Goal: Task Accomplishment & Management: Complete application form

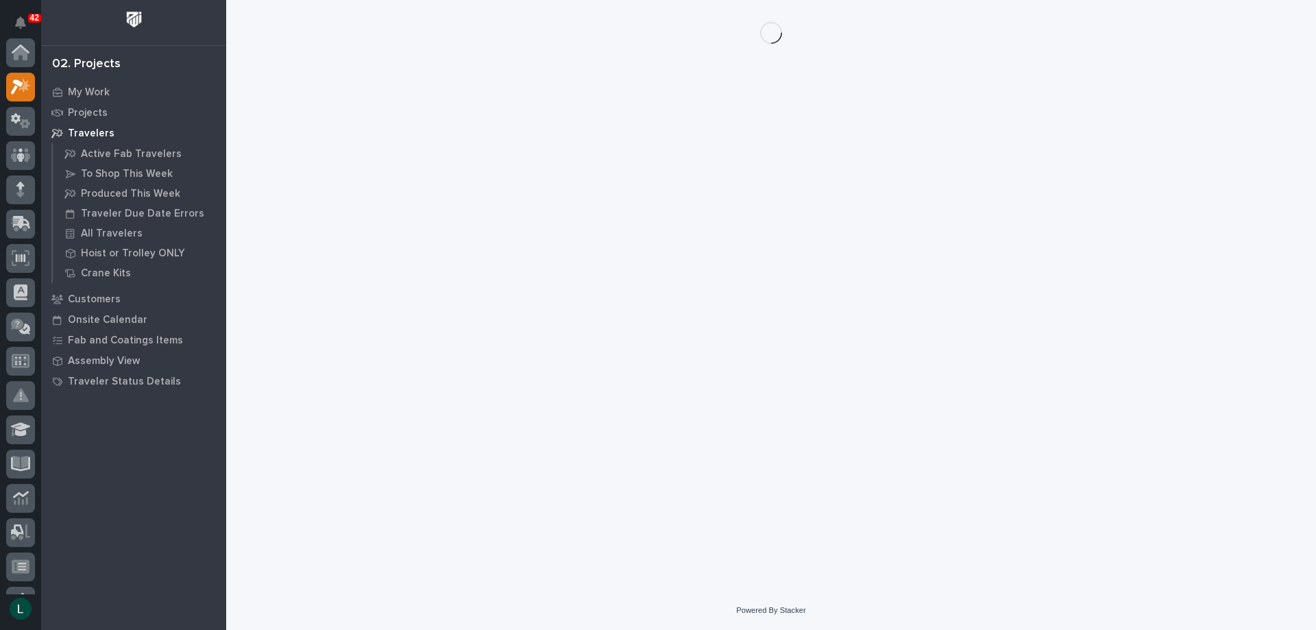
scroll to position [34, 0]
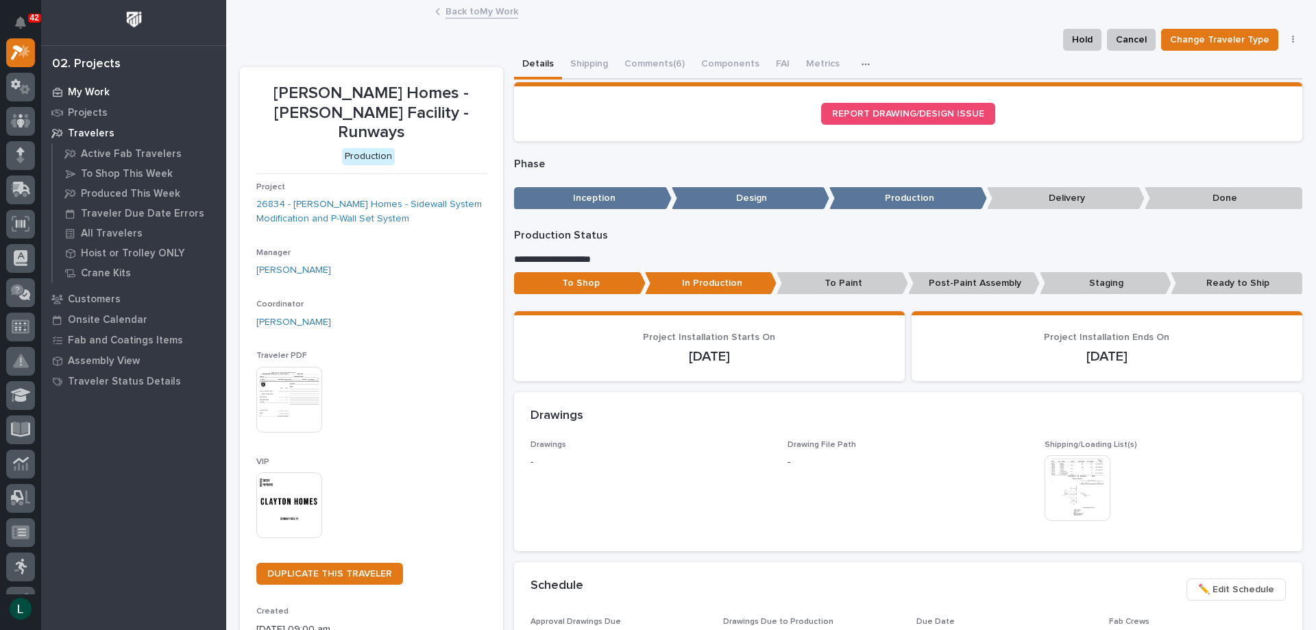
click at [84, 93] on p "My Work" at bounding box center [89, 92] width 42 height 12
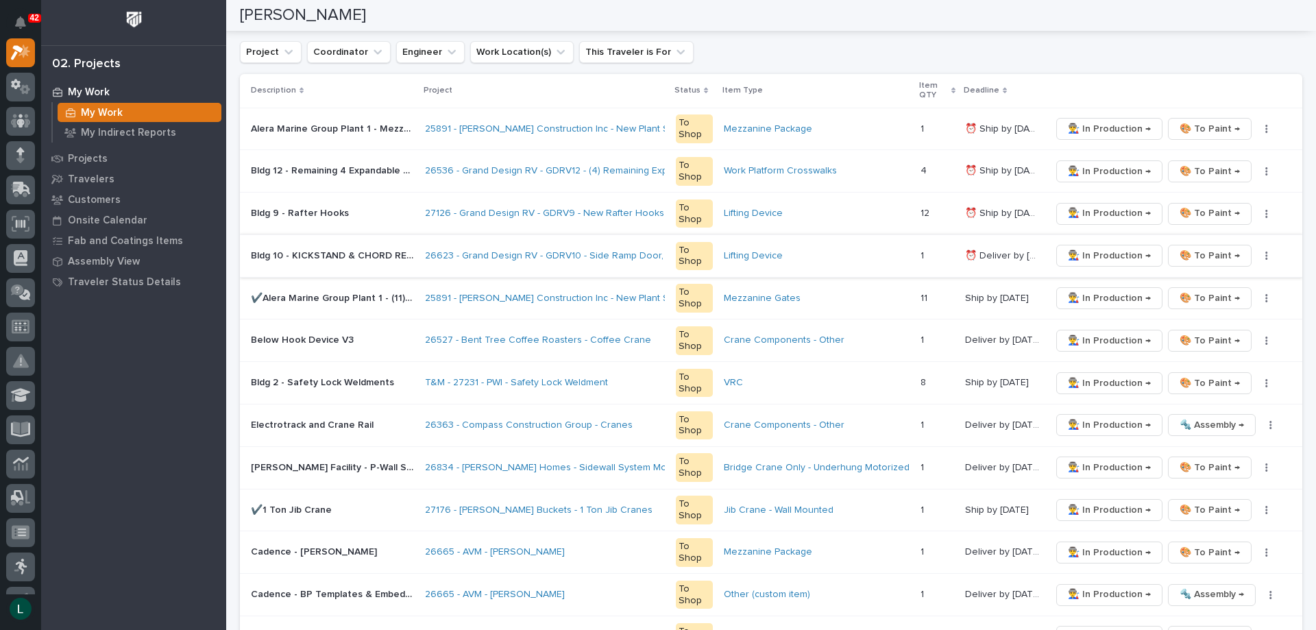
scroll to position [274, 0]
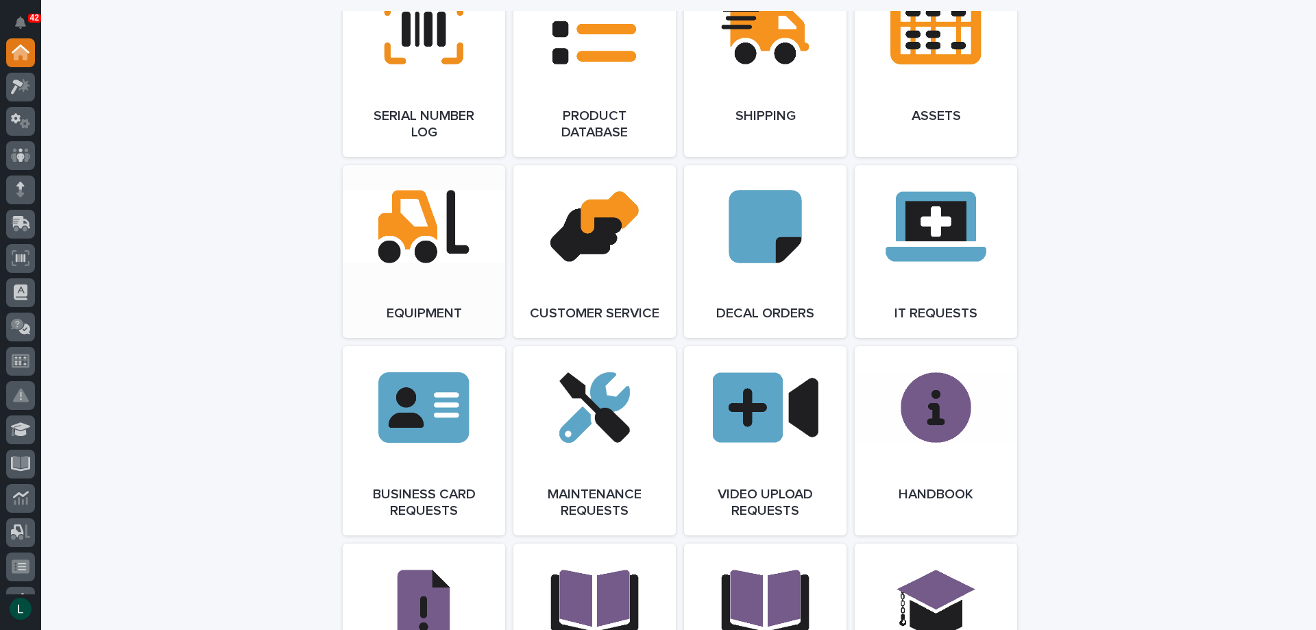
scroll to position [1851, 0]
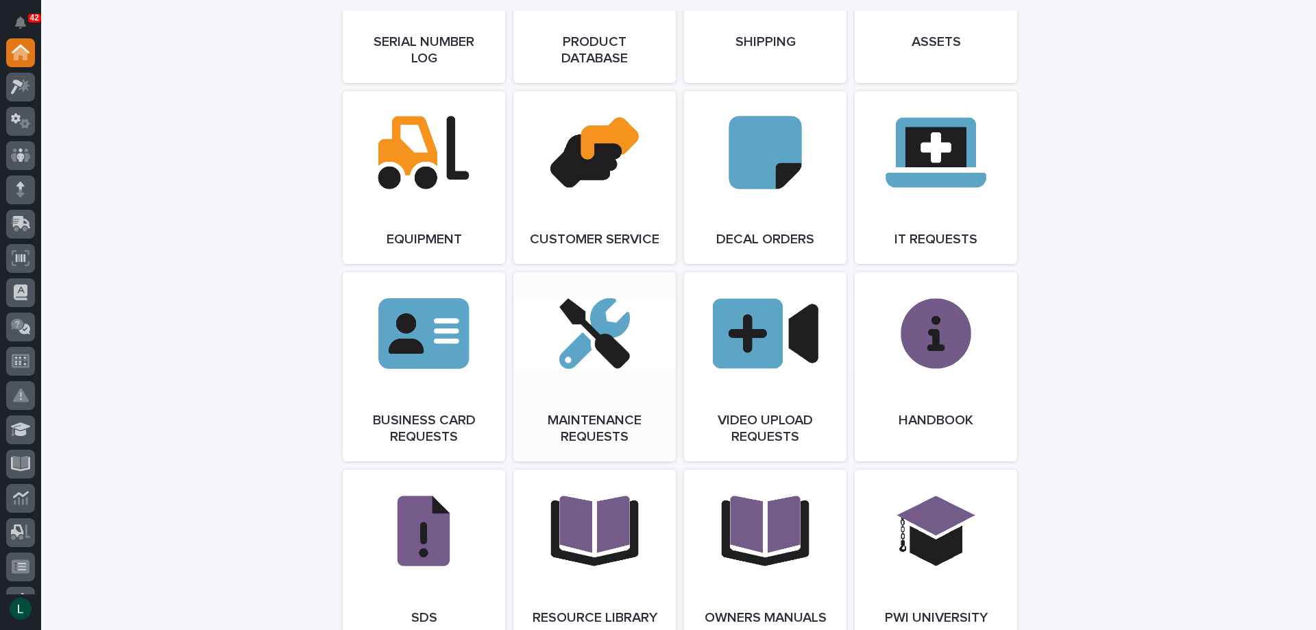
click at [593, 346] on link "Open Link" at bounding box center [595, 366] width 163 height 189
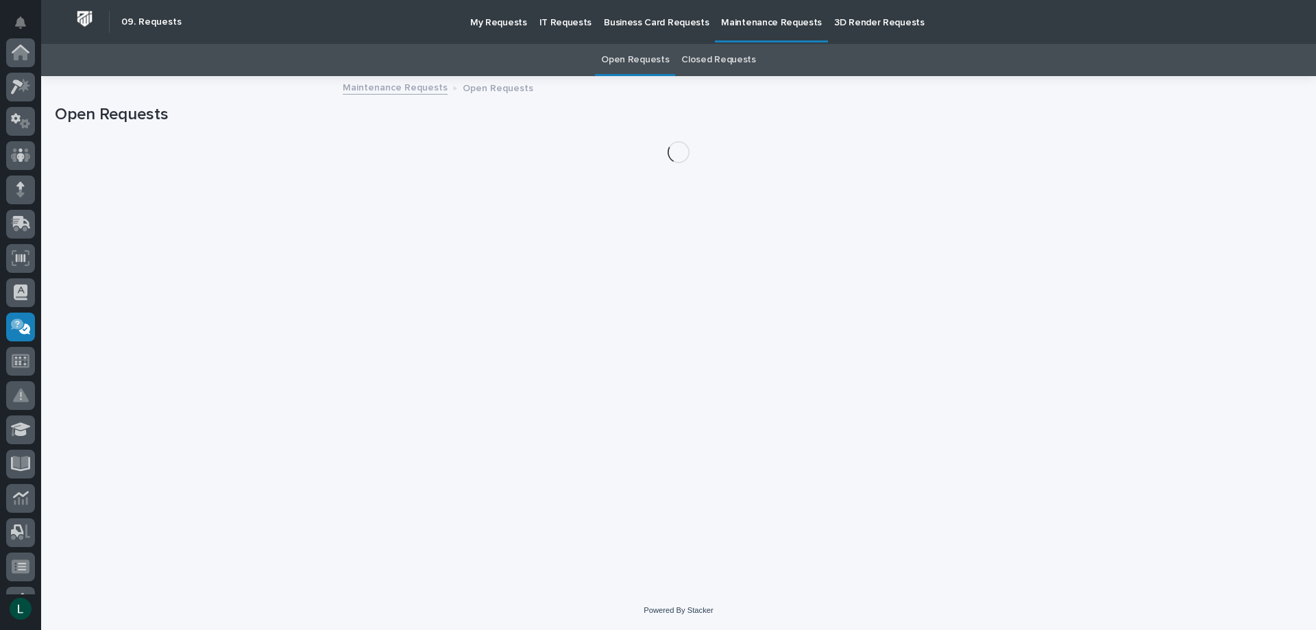
scroll to position [267, 0]
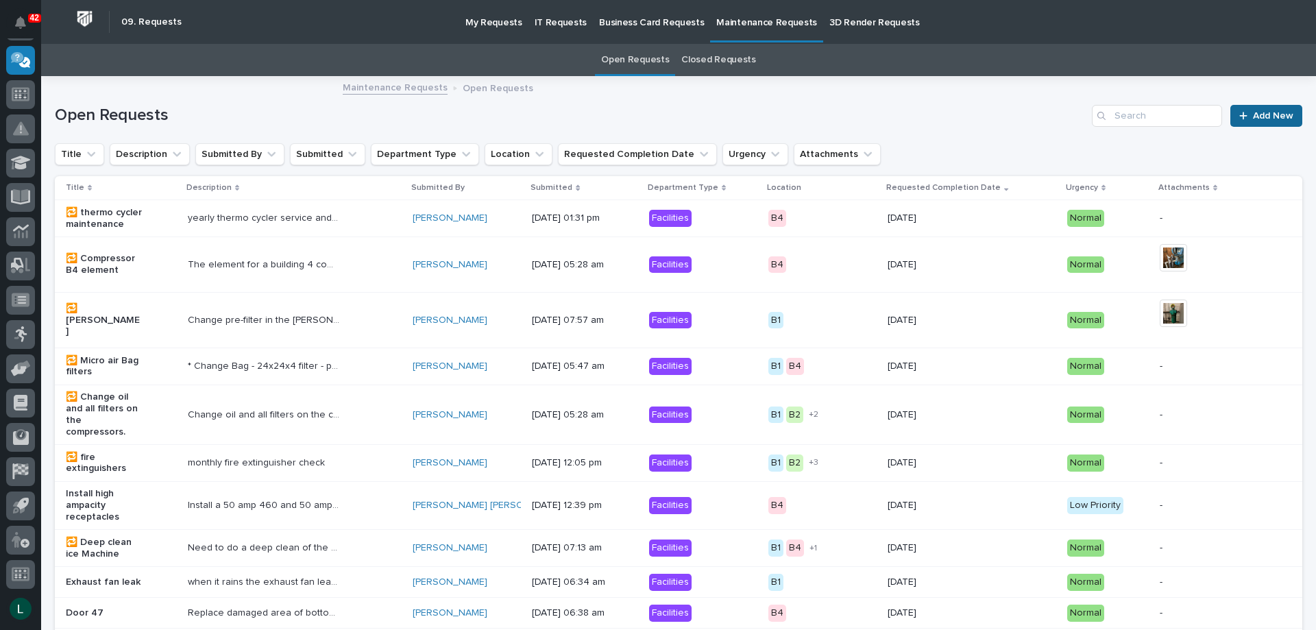
click at [1258, 110] on link "Add New" at bounding box center [1267, 116] width 72 height 22
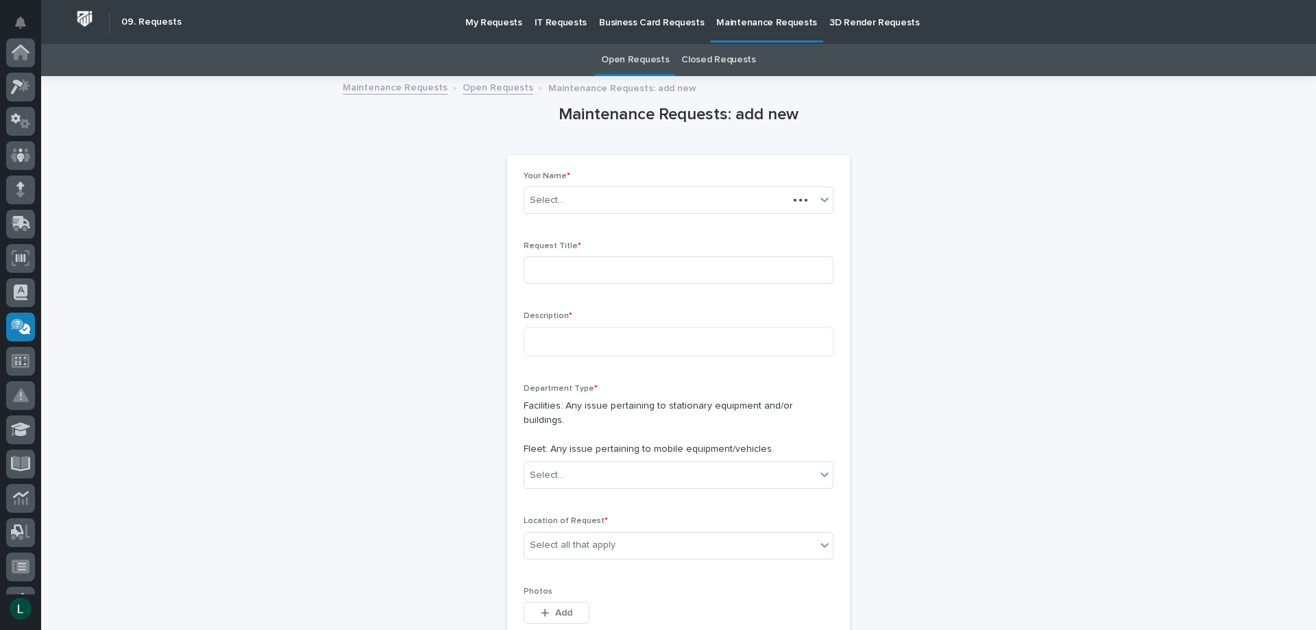
scroll to position [267, 0]
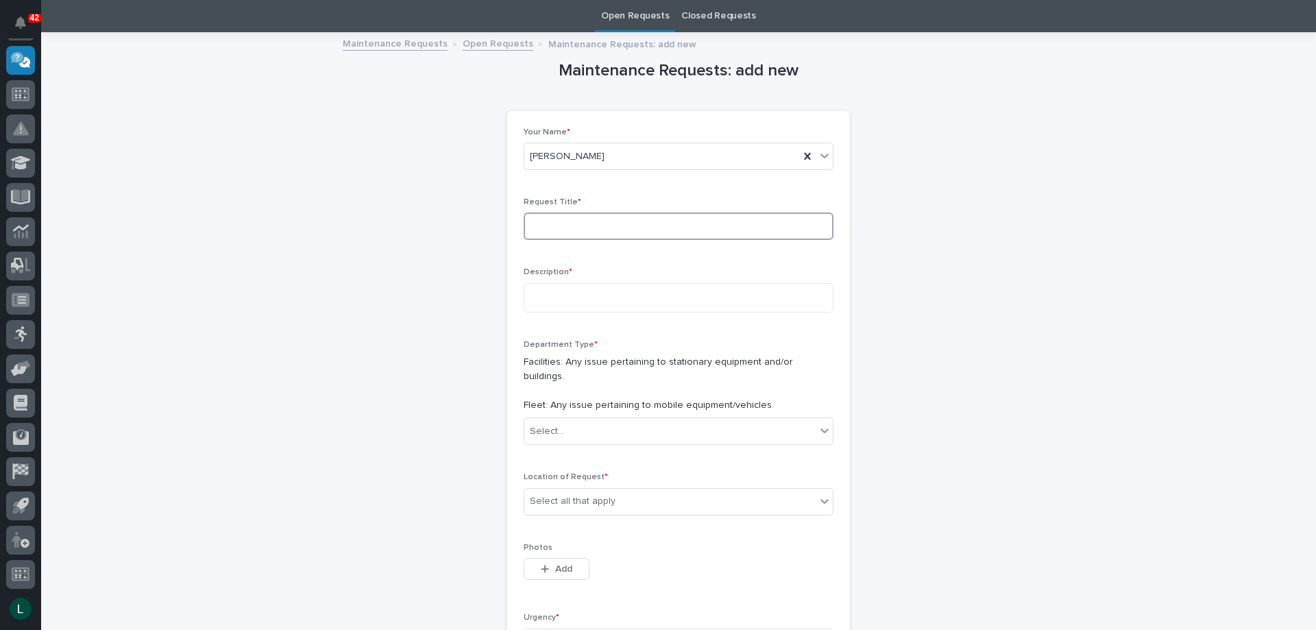
click at [628, 228] on input at bounding box center [679, 226] width 310 height 27
type input "hoist not working"
click at [599, 295] on textarea at bounding box center [679, 297] width 310 height 29
type textarea "**********"
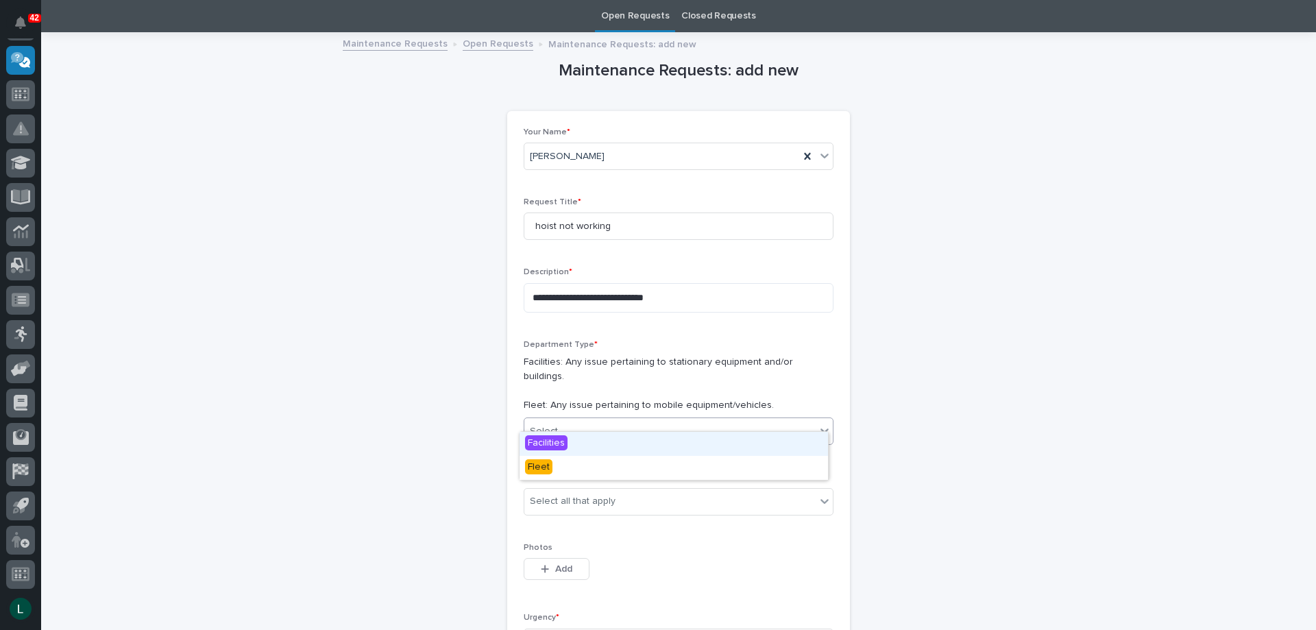
click at [627, 420] on div "Select..." at bounding box center [670, 431] width 291 height 23
click at [607, 437] on div "Facilities" at bounding box center [674, 444] width 309 height 24
click at [644, 490] on div "Select all that apply" at bounding box center [670, 501] width 291 height 23
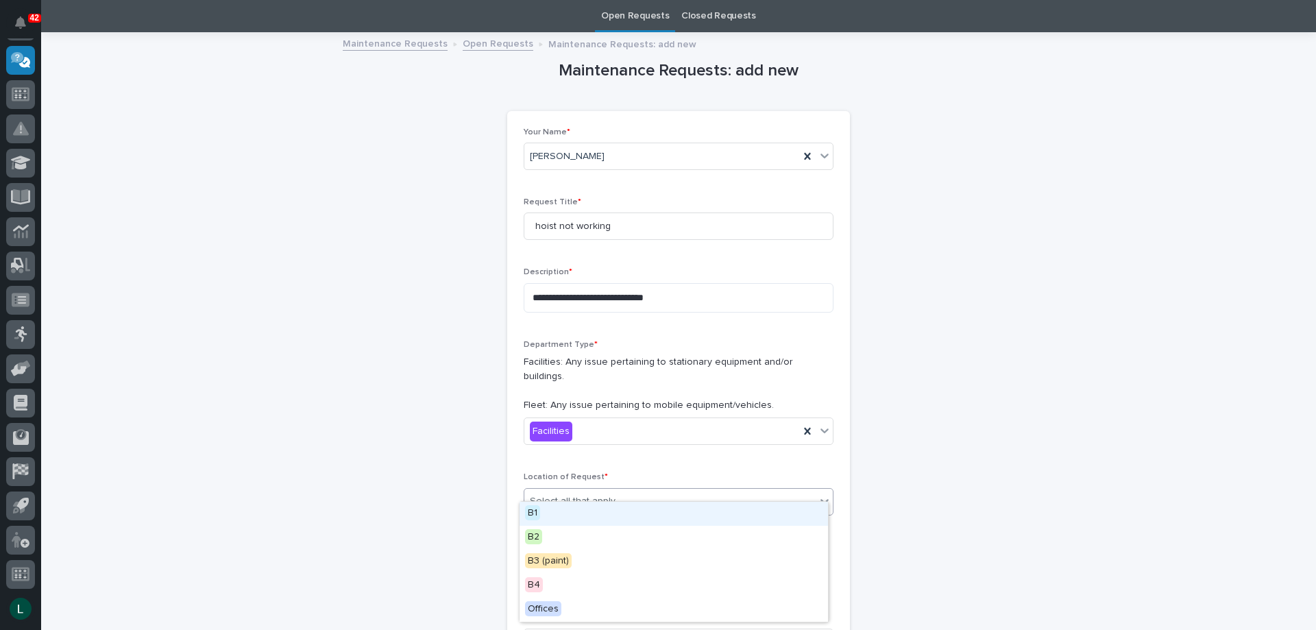
click at [627, 510] on div "B1" at bounding box center [674, 514] width 309 height 24
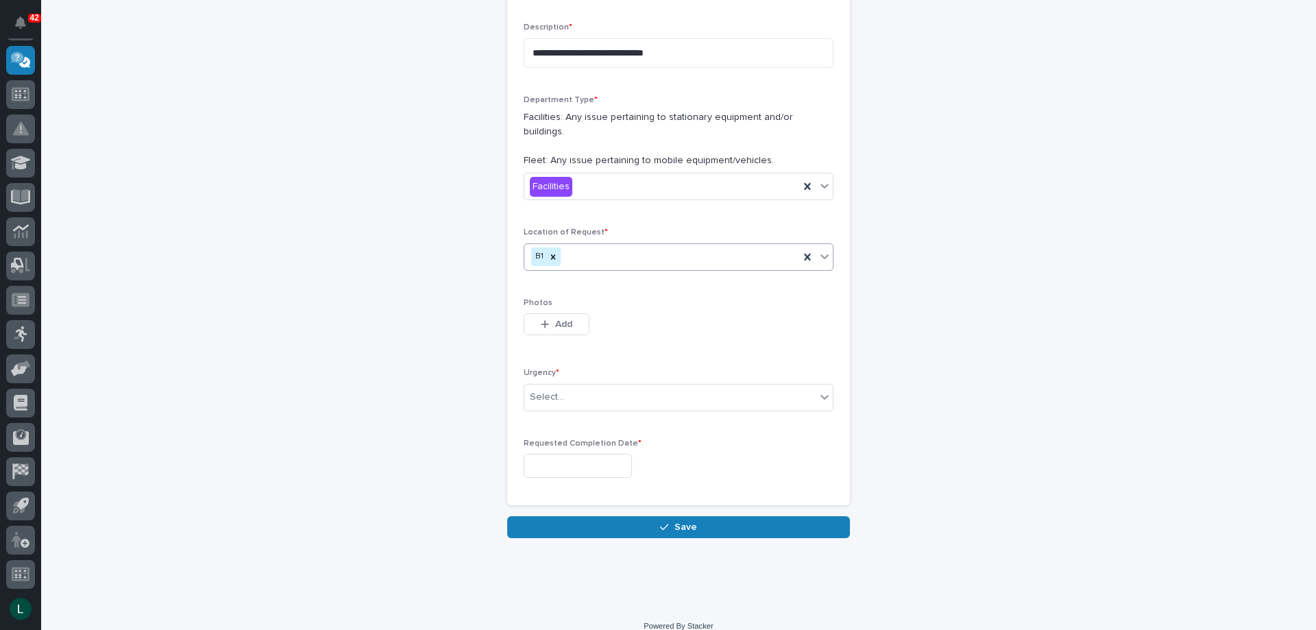
scroll to position [290, 0]
click at [587, 385] on div "Select..." at bounding box center [670, 396] width 291 height 23
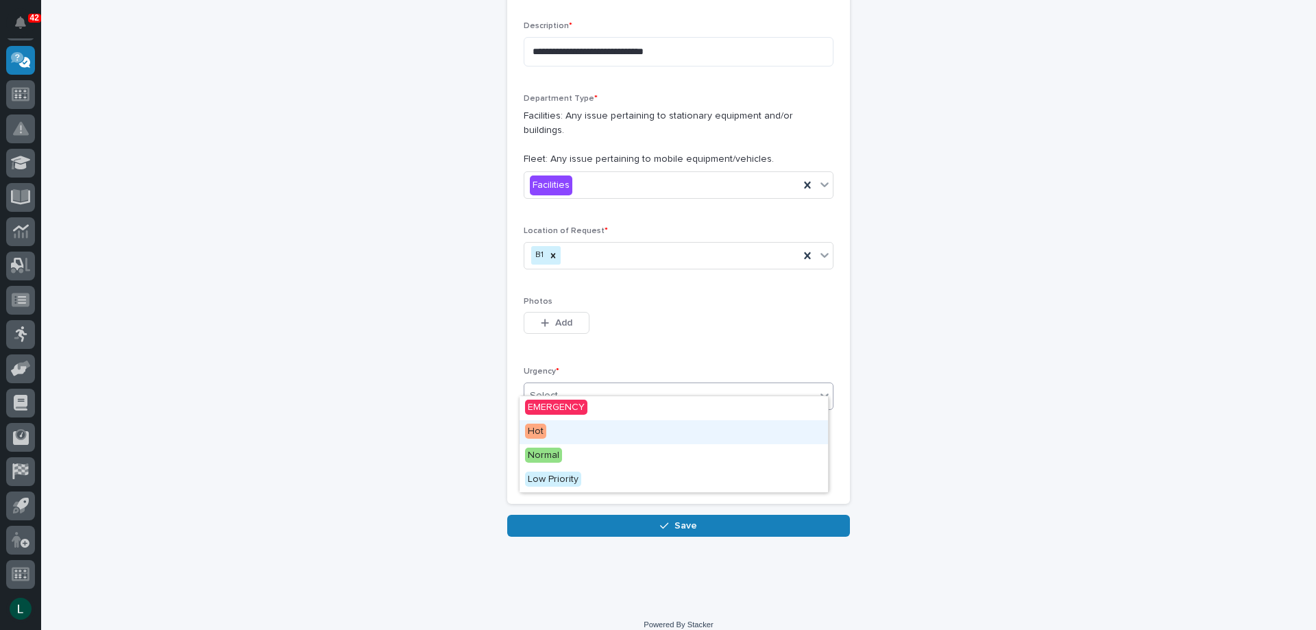
click at [560, 426] on div "Hot" at bounding box center [674, 432] width 309 height 24
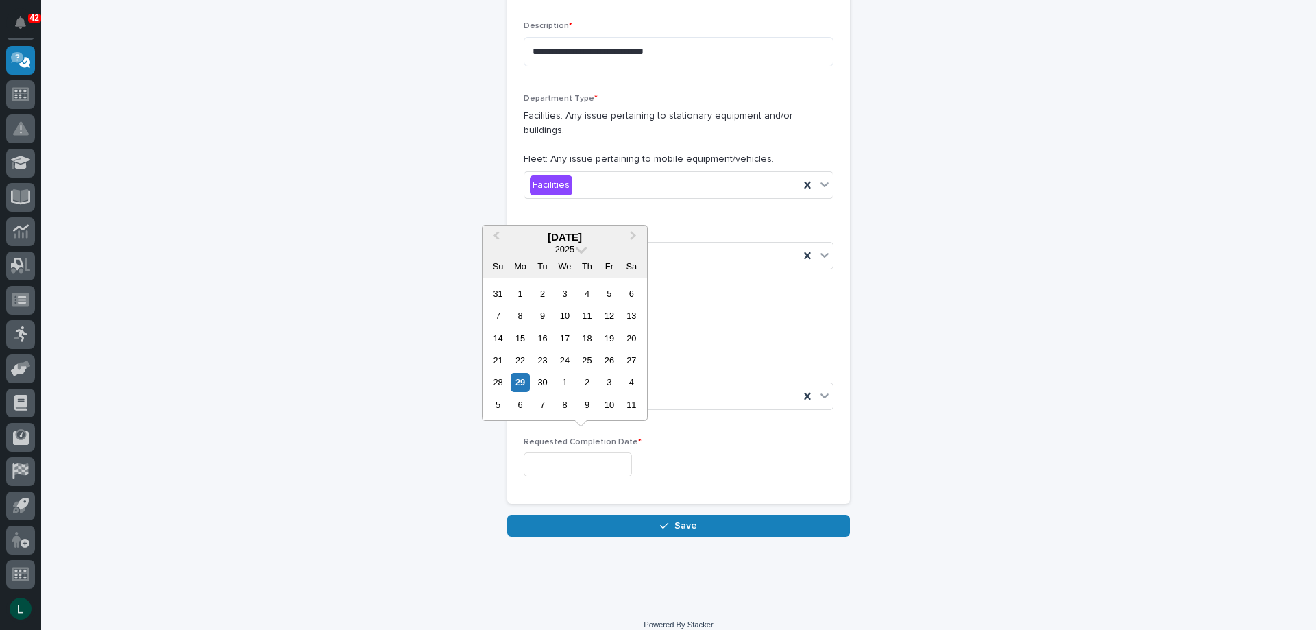
click at [603, 453] on input "text" at bounding box center [578, 465] width 108 height 24
click at [542, 381] on div "30" at bounding box center [542, 382] width 19 height 19
type input "**********"
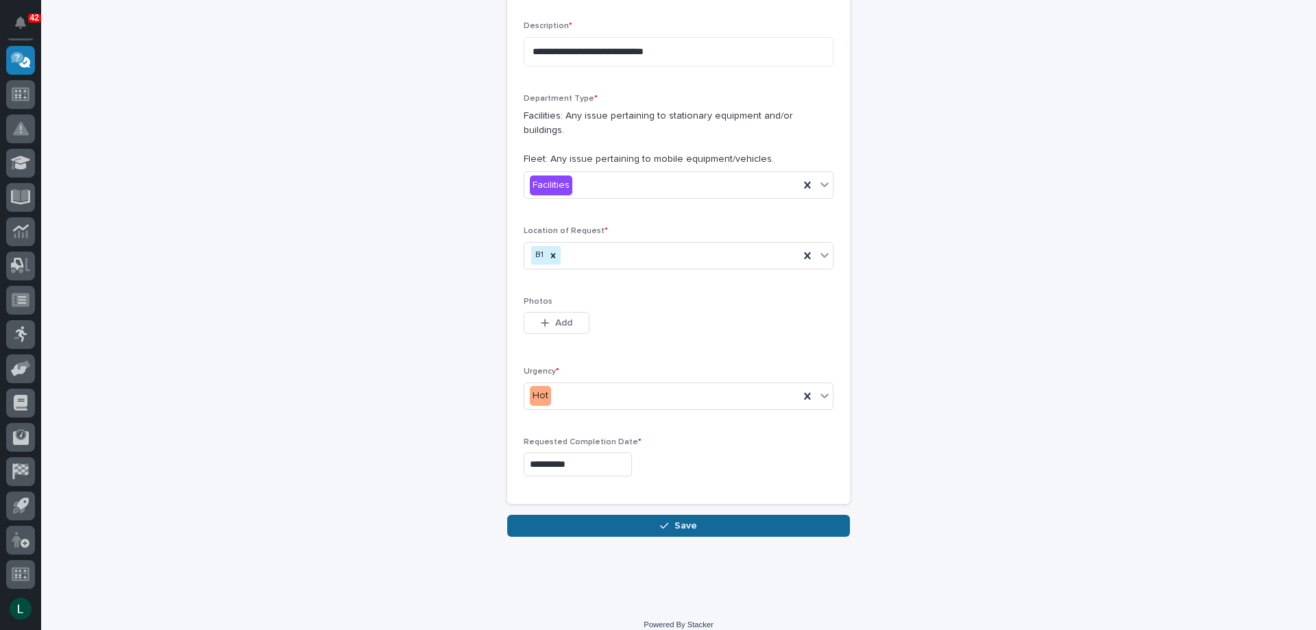
click at [637, 515] on button "Save" at bounding box center [678, 526] width 343 height 22
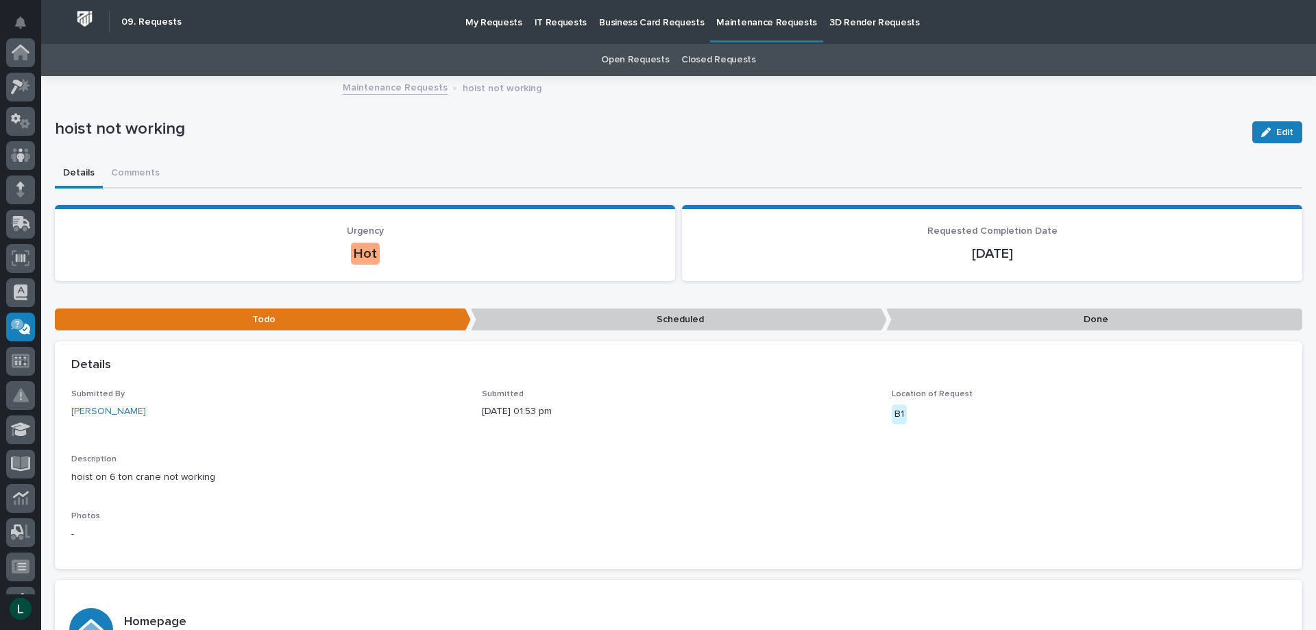
scroll to position [267, 0]
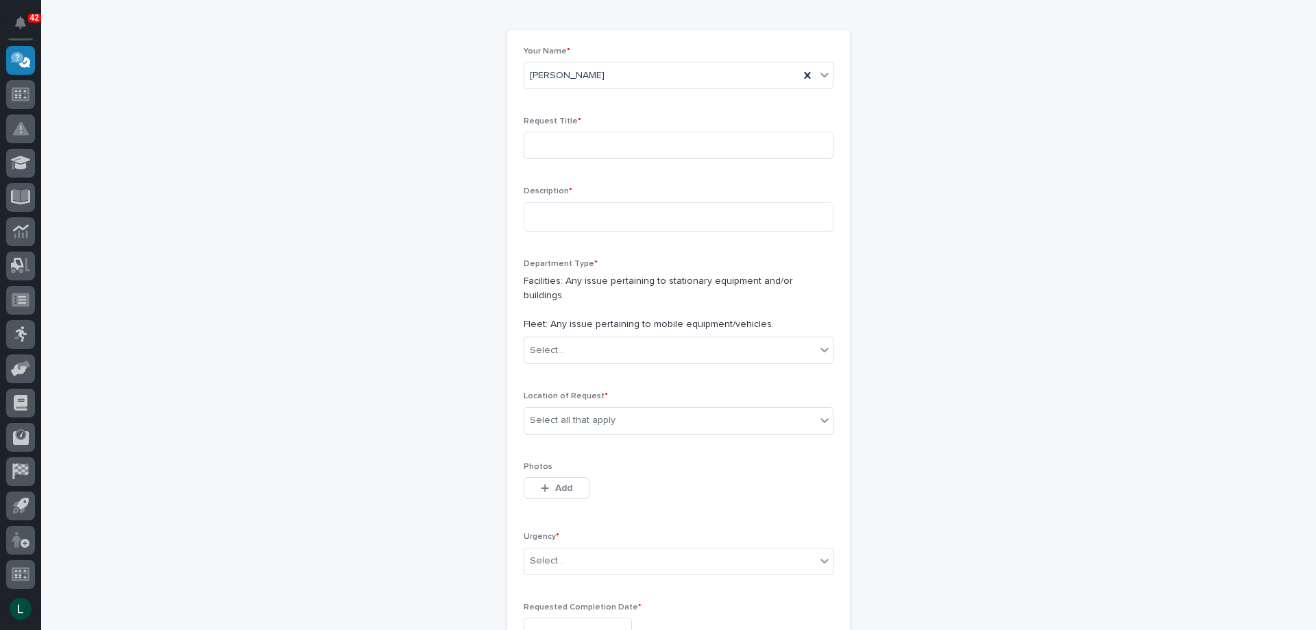
scroll to position [250, 0]
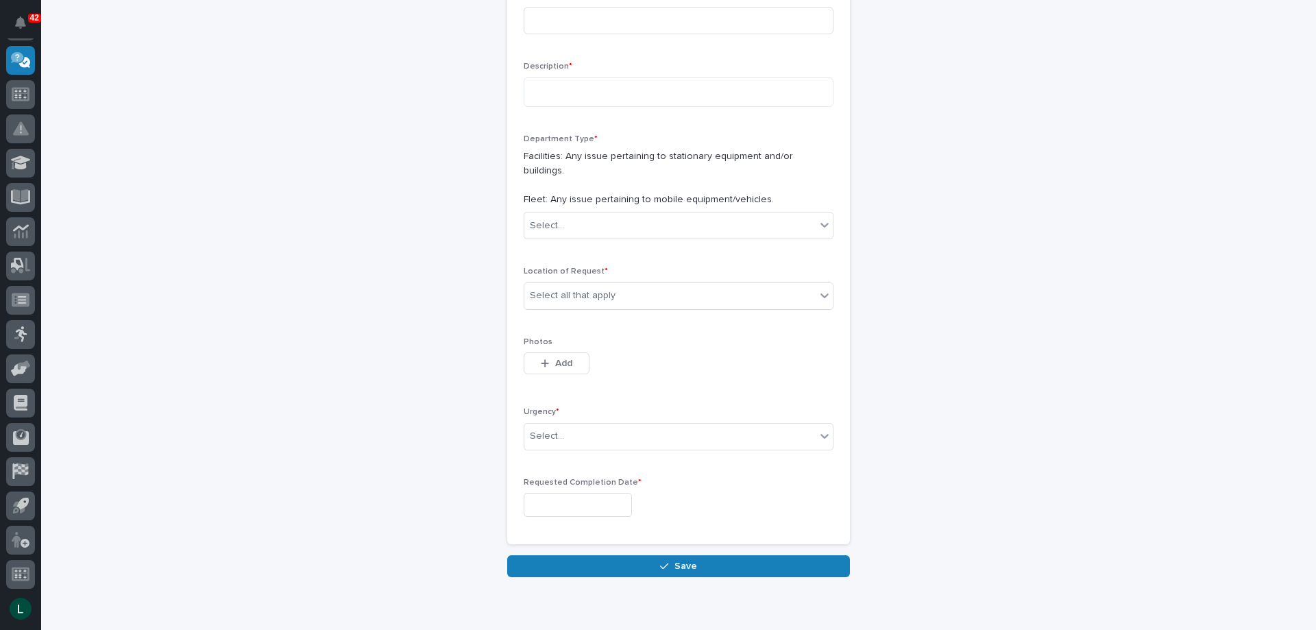
click at [572, 493] on input "text" at bounding box center [578, 505] width 108 height 24
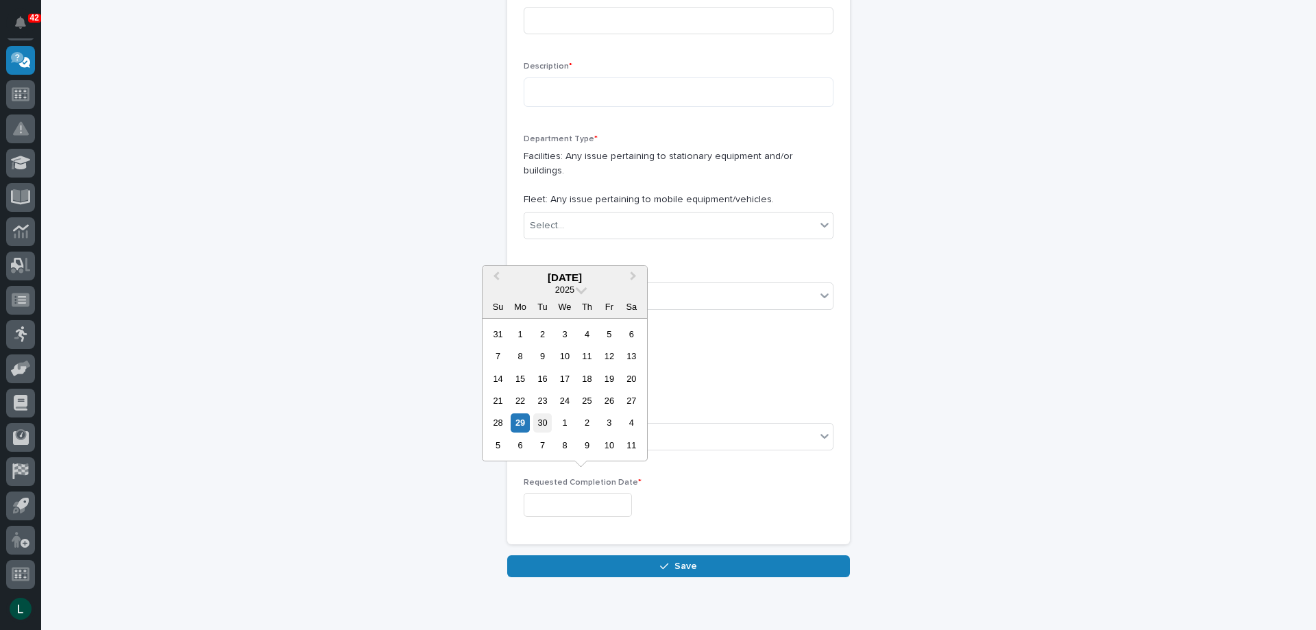
click at [543, 420] on div "30" at bounding box center [542, 422] width 19 height 19
type input "**********"
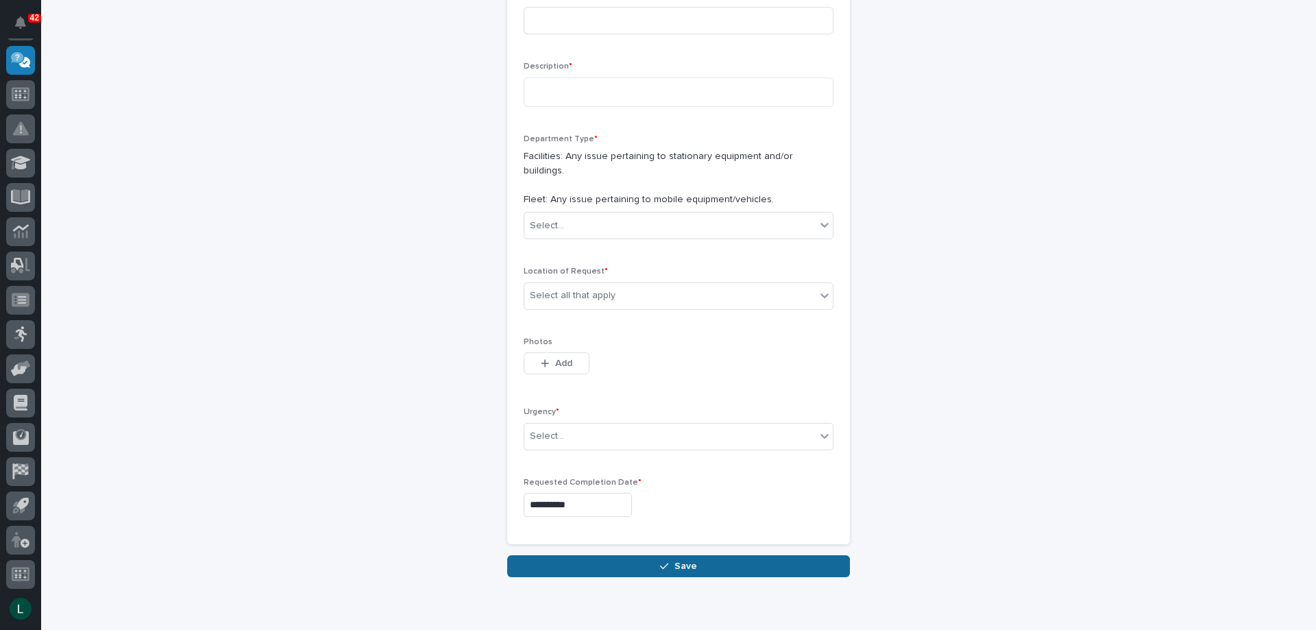
click at [675, 560] on span "Save" at bounding box center [686, 566] width 23 height 12
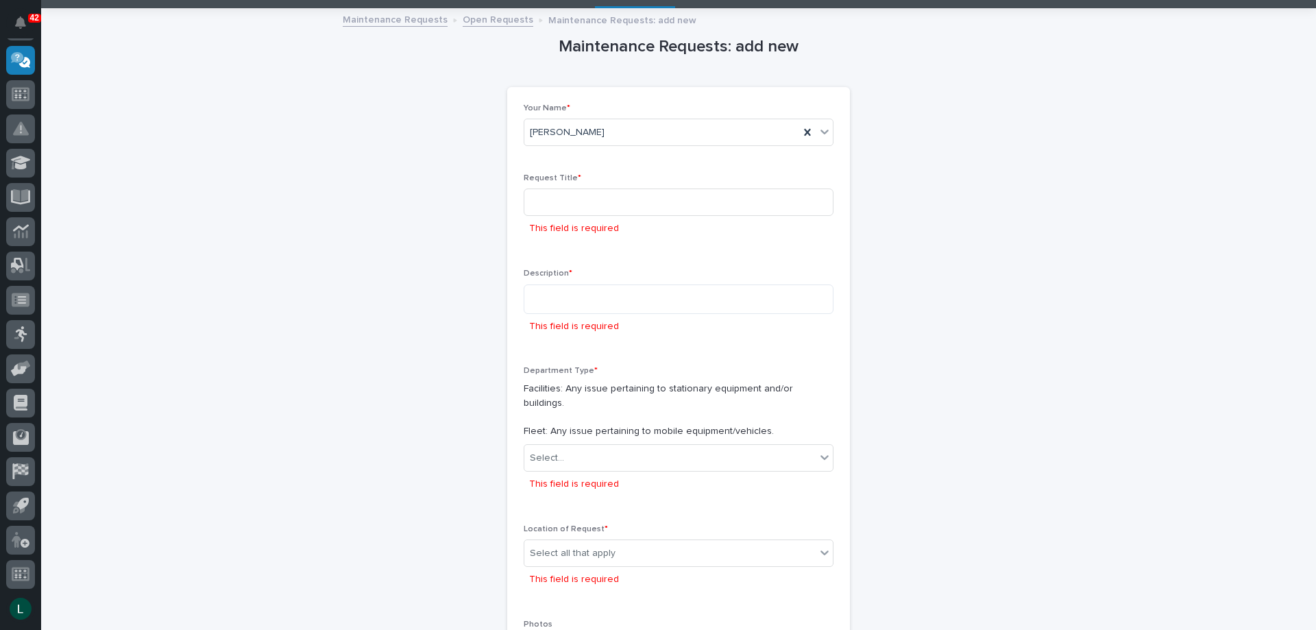
scroll to position [0, 0]
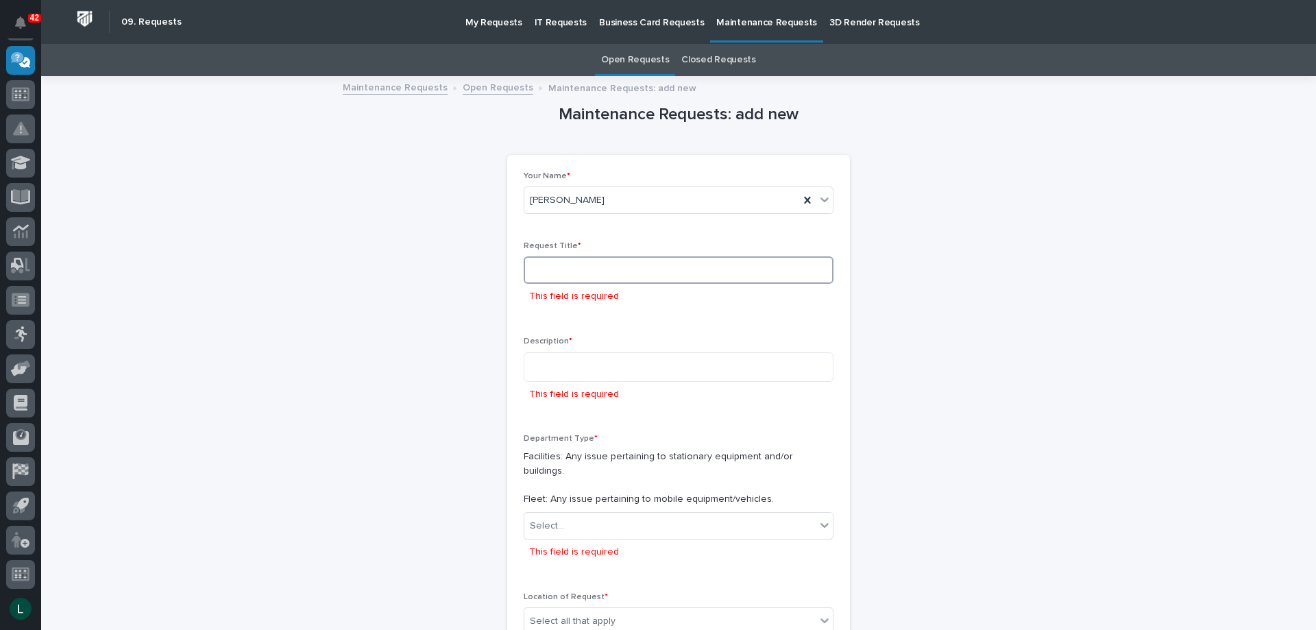
click at [605, 268] on input at bounding box center [679, 269] width 310 height 27
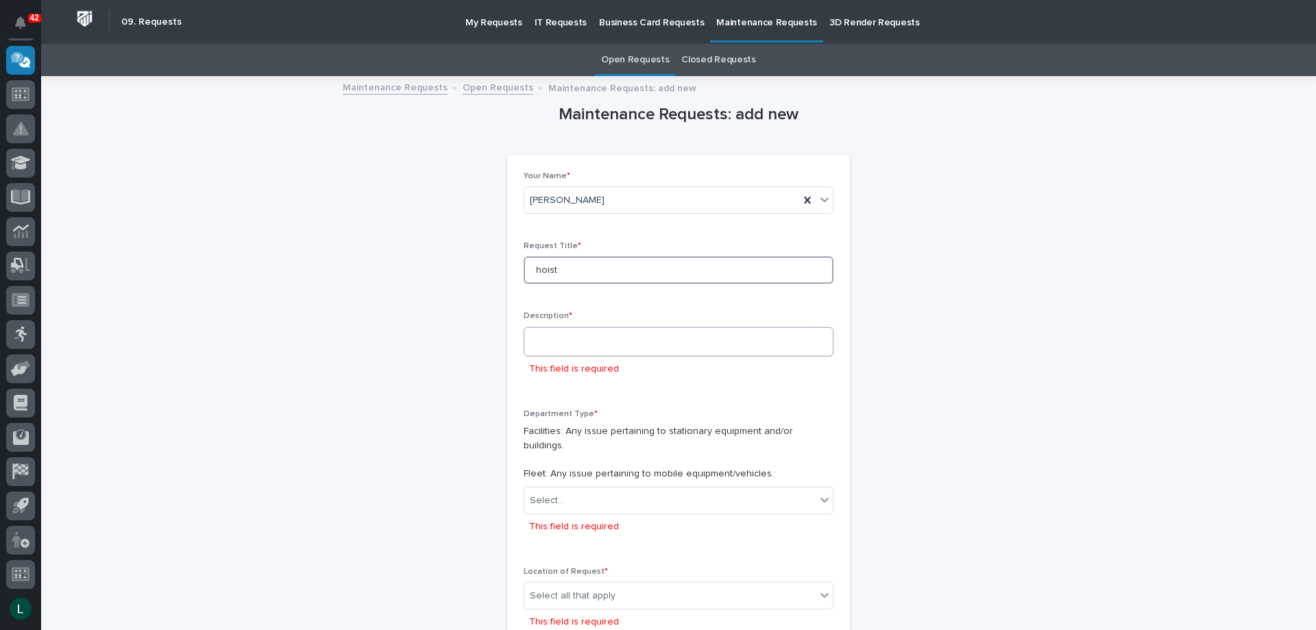
type input "hoist"
click at [620, 345] on textarea at bounding box center [679, 341] width 310 height 29
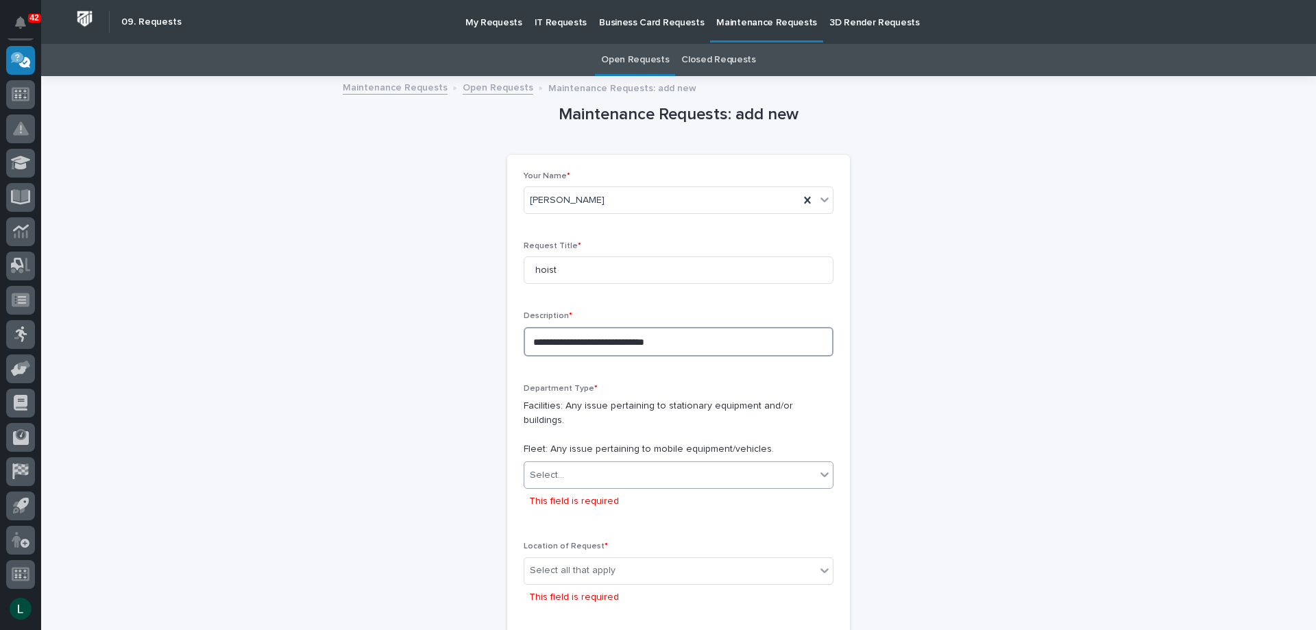
type textarea "**********"
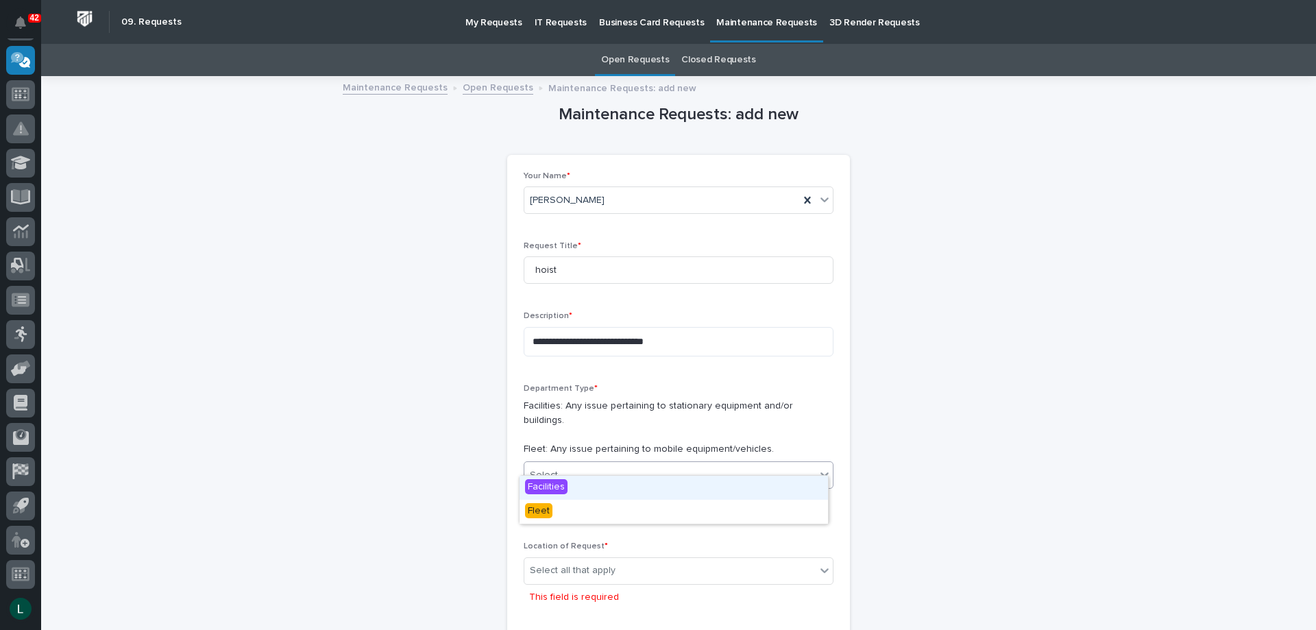
click at [627, 464] on div "Select..." at bounding box center [670, 475] width 291 height 23
click at [618, 481] on div "Facilities" at bounding box center [674, 488] width 309 height 24
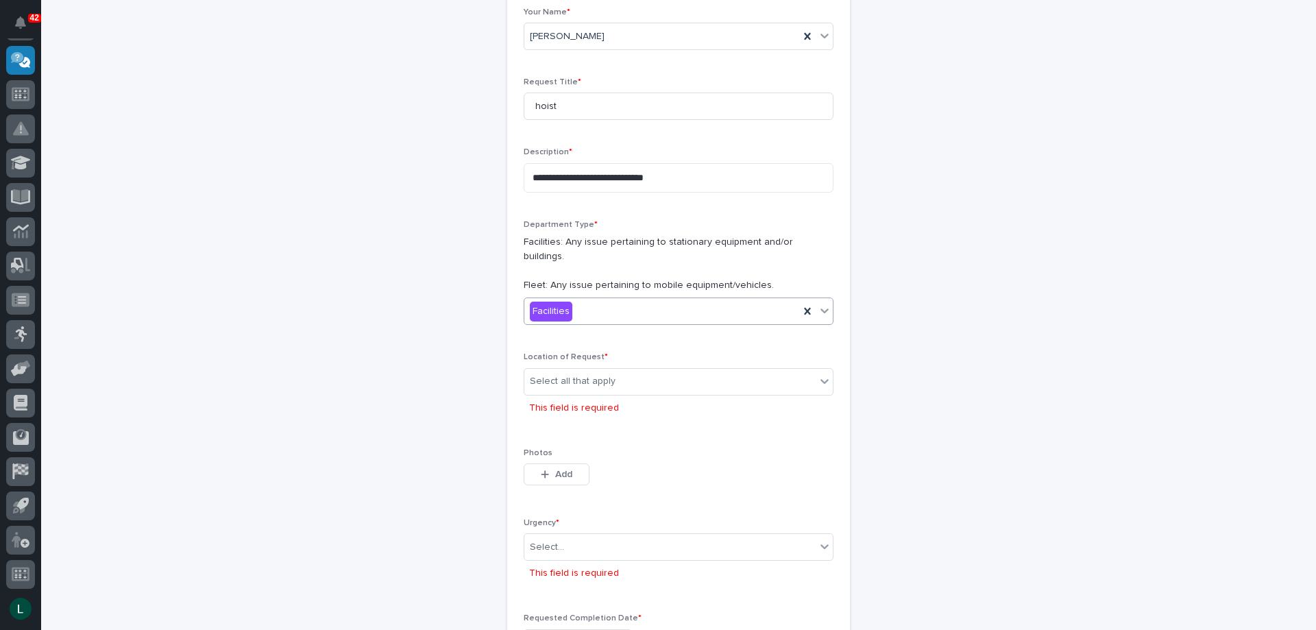
scroll to position [206, 0]
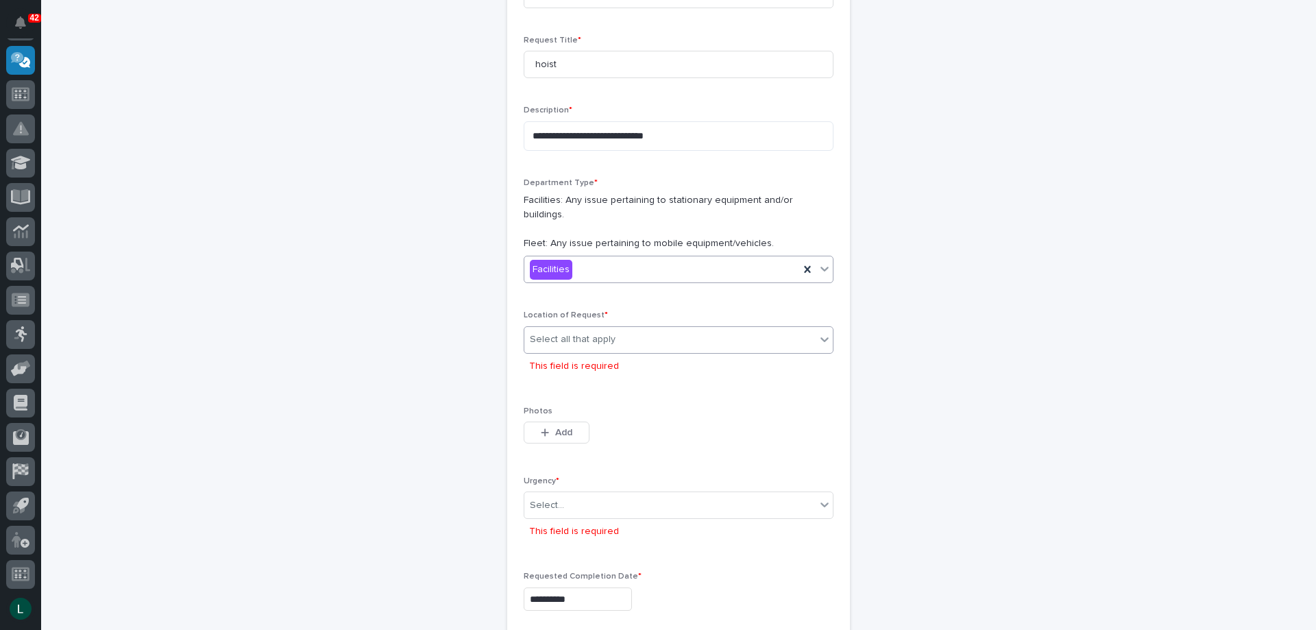
click at [568, 333] on div "Select all that apply" at bounding box center [573, 340] width 86 height 14
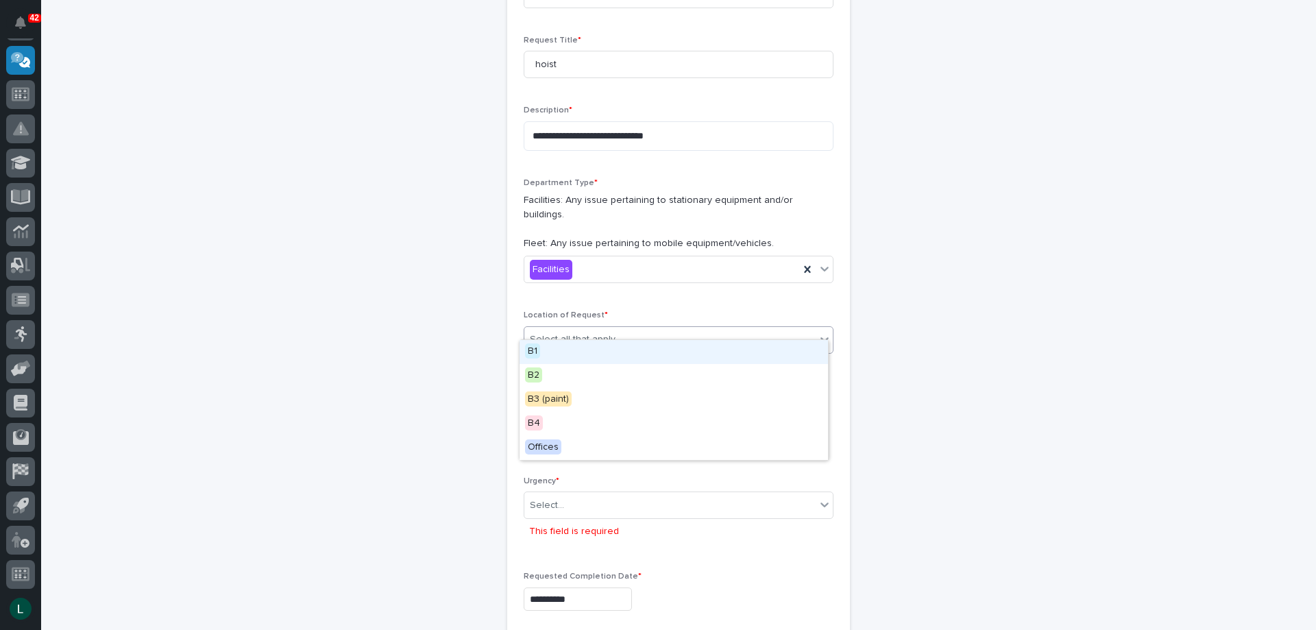
click at [564, 344] on div "B1" at bounding box center [674, 352] width 309 height 24
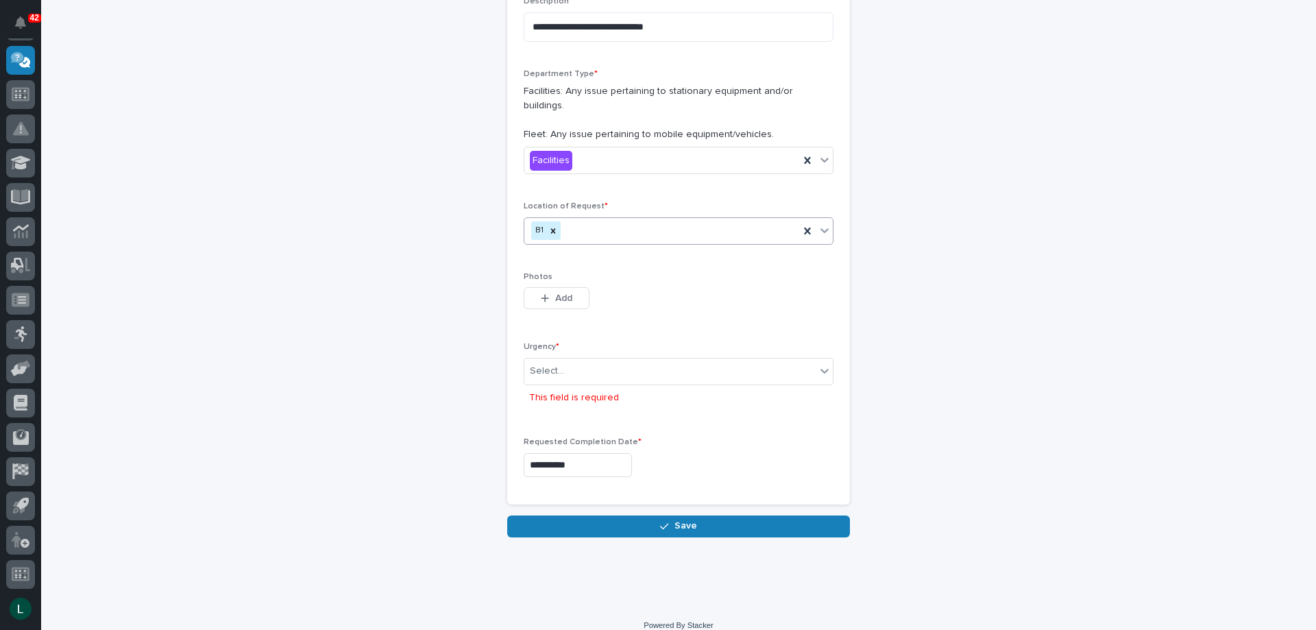
scroll to position [315, 0]
click at [605, 359] on div "Select..." at bounding box center [670, 370] width 291 height 23
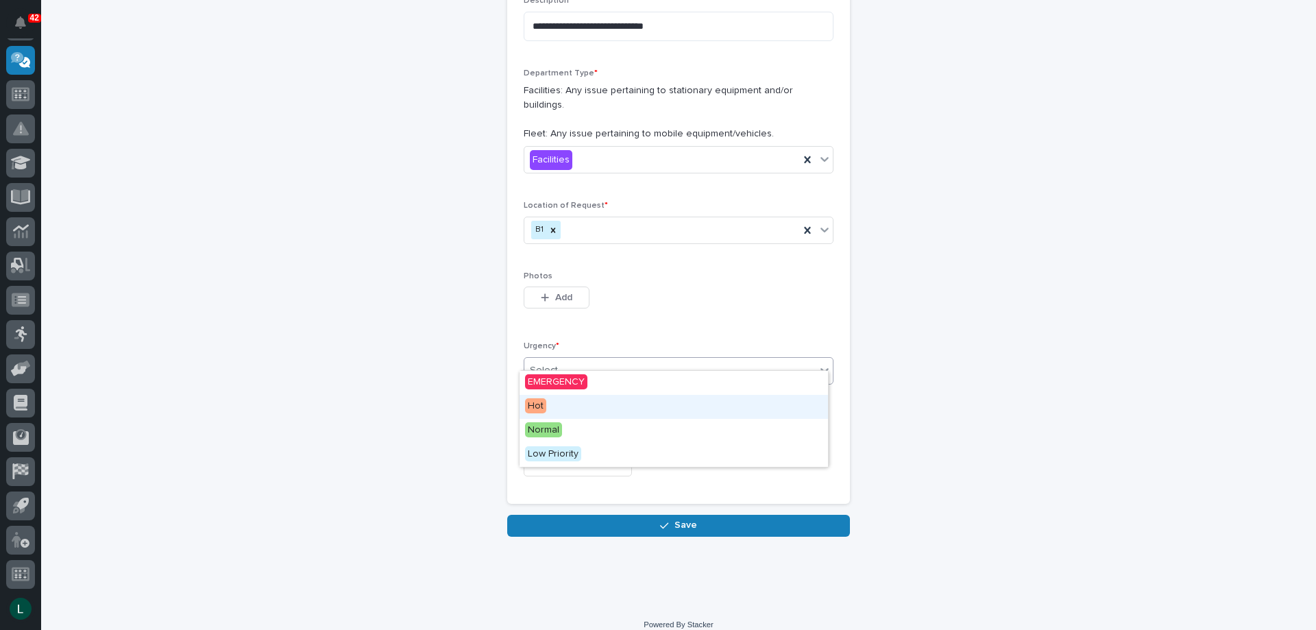
click at [597, 400] on div "Hot" at bounding box center [674, 407] width 309 height 24
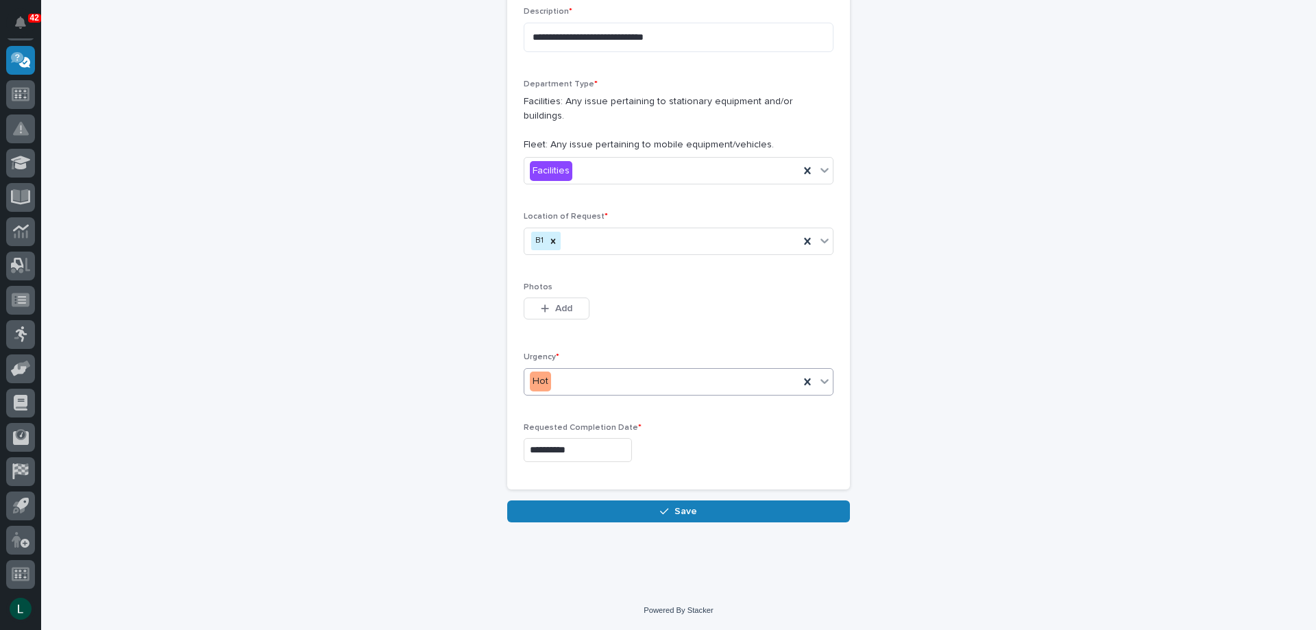
scroll to position [290, 0]
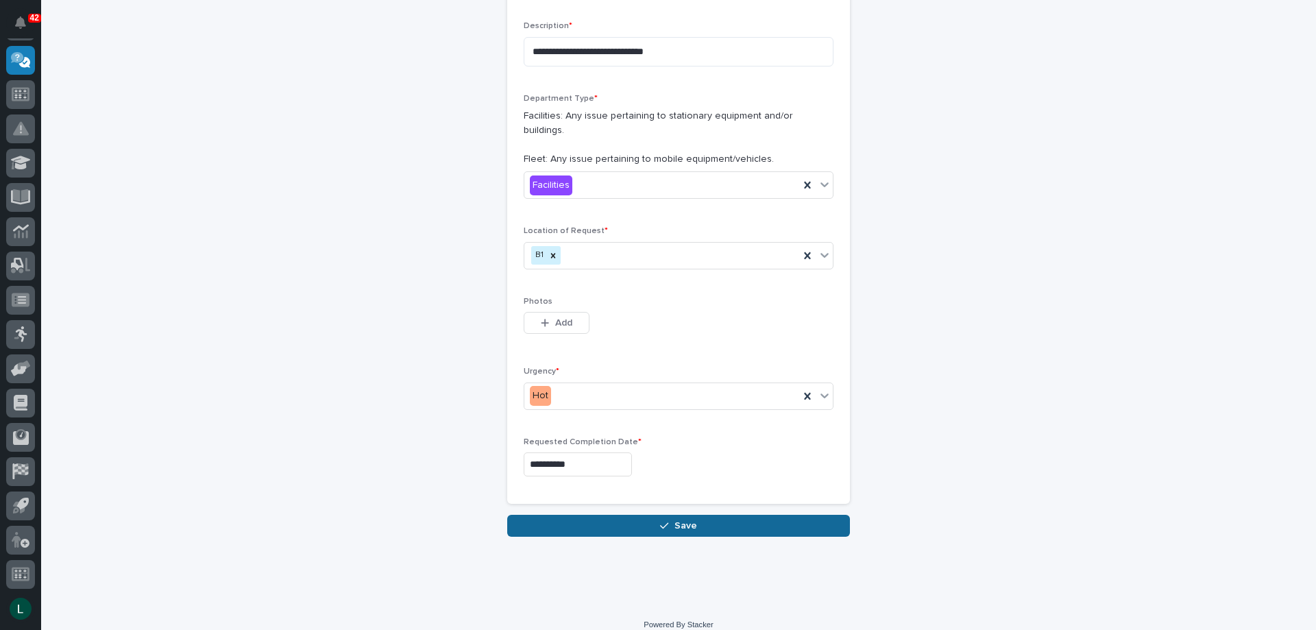
click at [662, 521] on icon "button" at bounding box center [664, 526] width 8 height 10
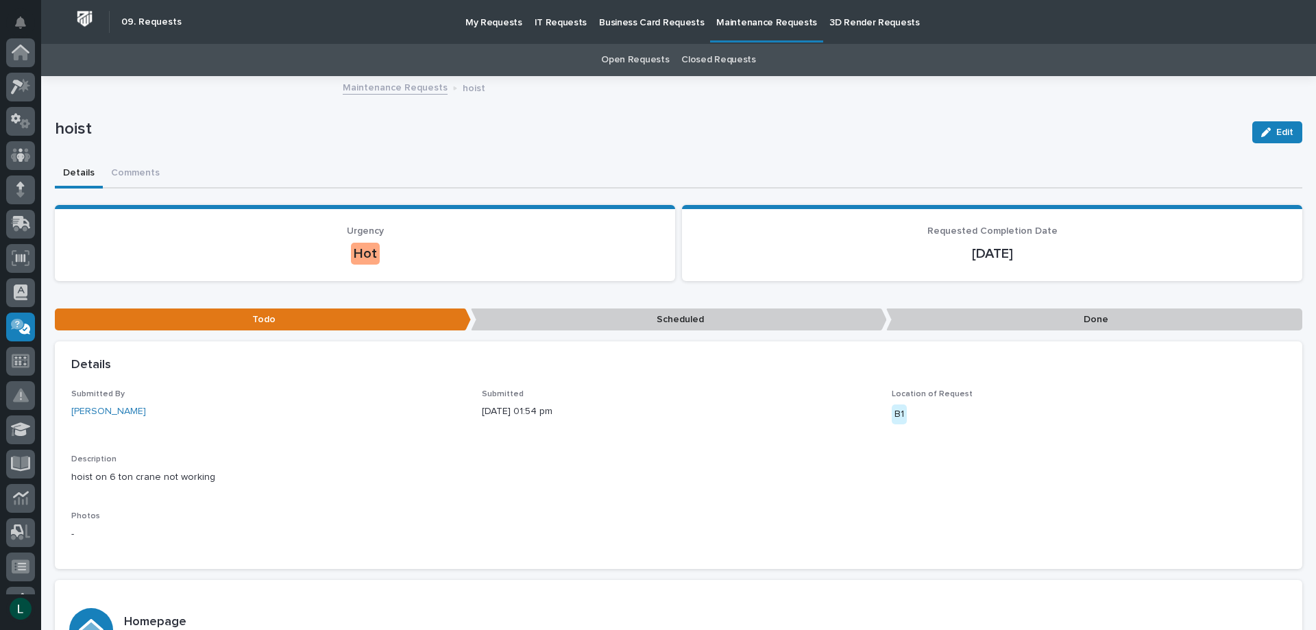
scroll to position [267, 0]
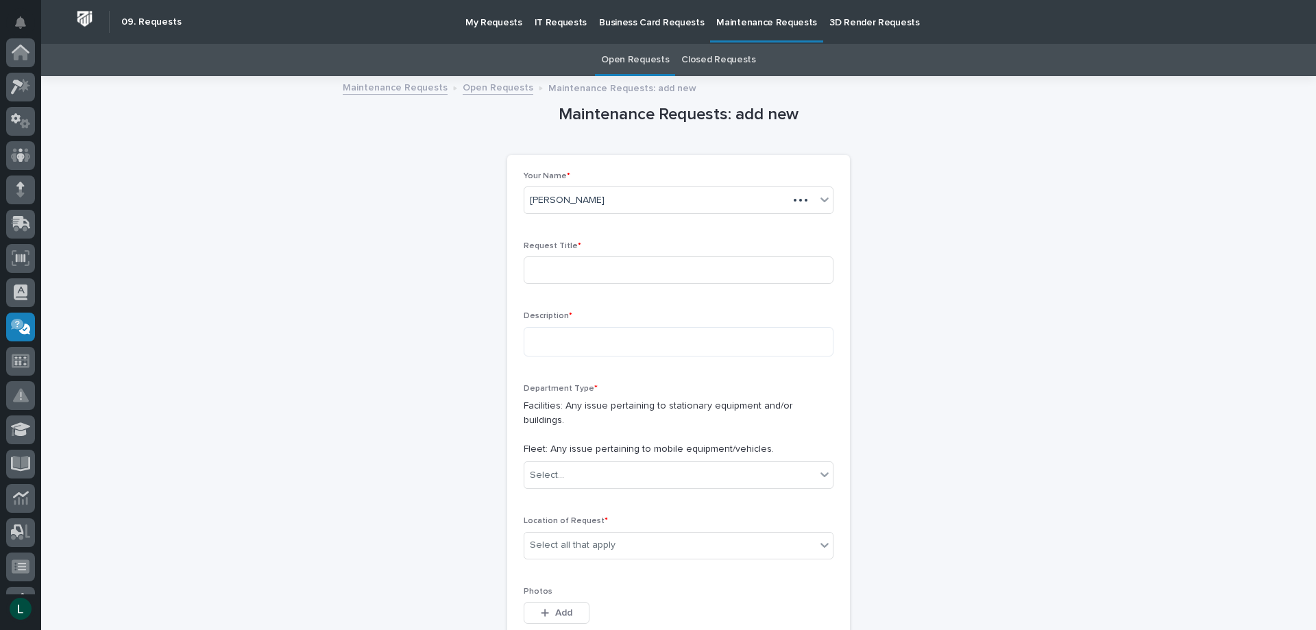
scroll to position [267, 0]
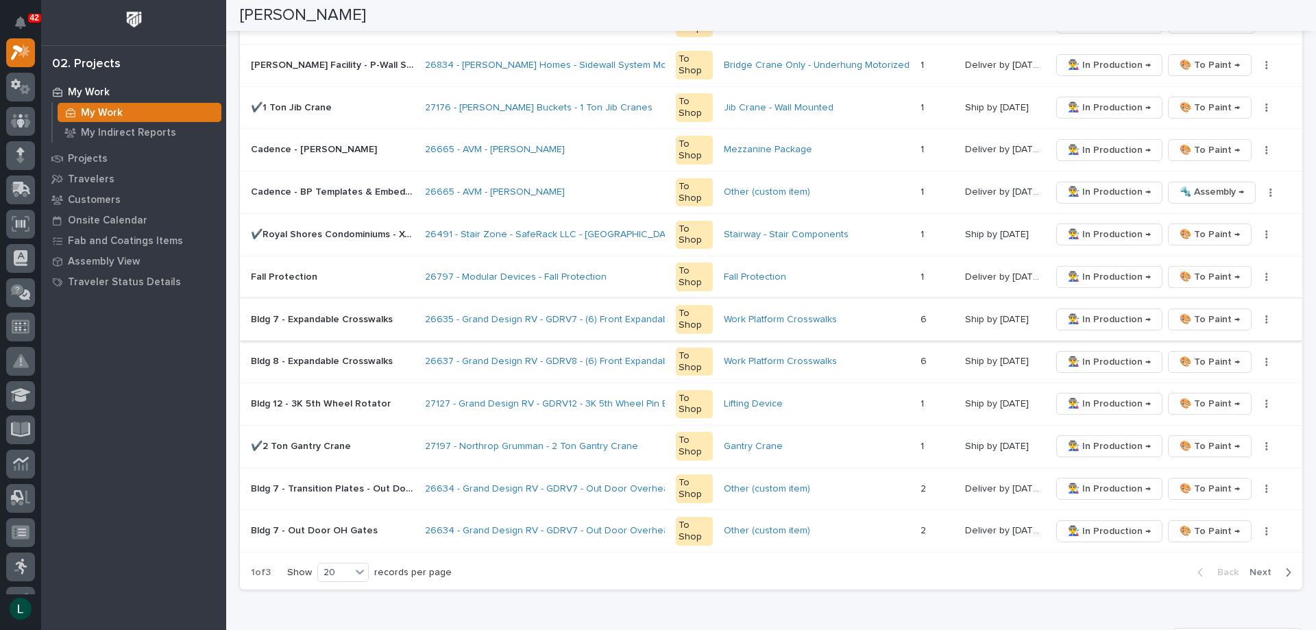
scroll to position [686, 0]
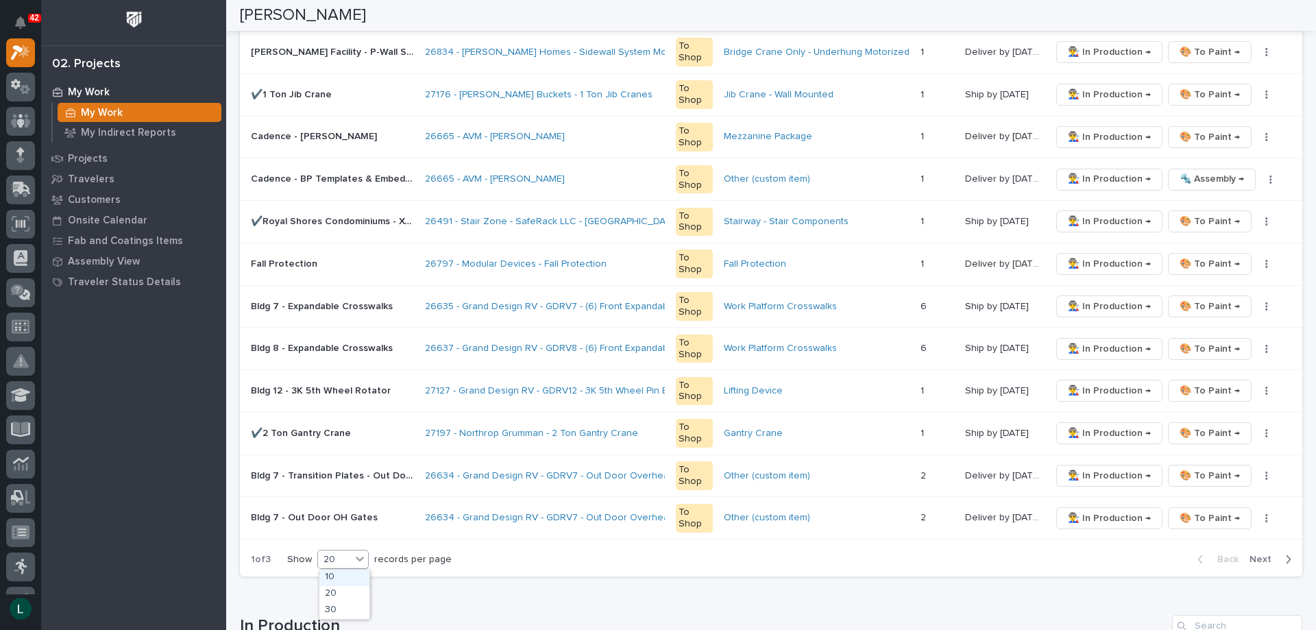
click at [336, 554] on div "20" at bounding box center [334, 560] width 33 height 14
click at [339, 608] on div "30" at bounding box center [345, 611] width 50 height 16
